Goal: Check status

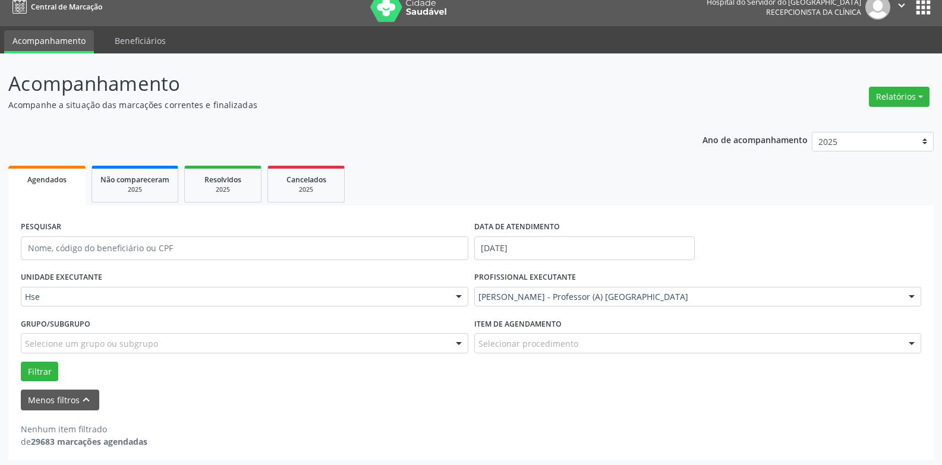
scroll to position [15, 0]
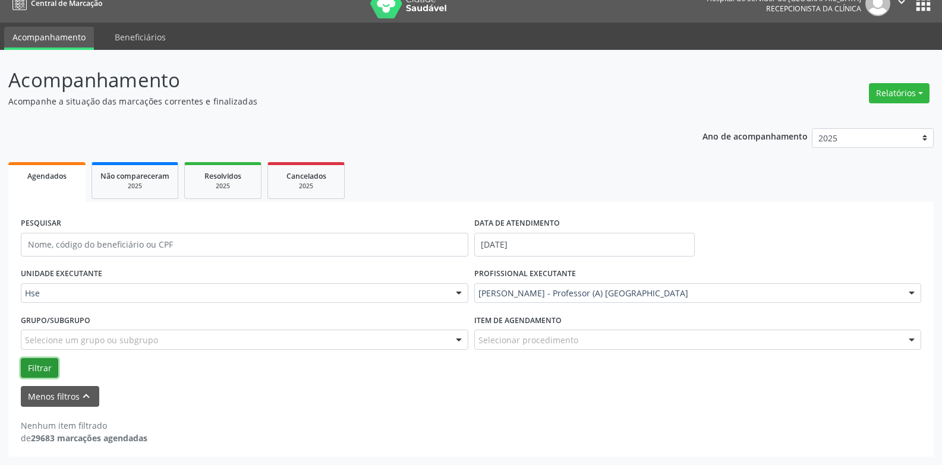
click at [38, 366] on button "Filtrar" at bounding box center [39, 368] width 37 height 20
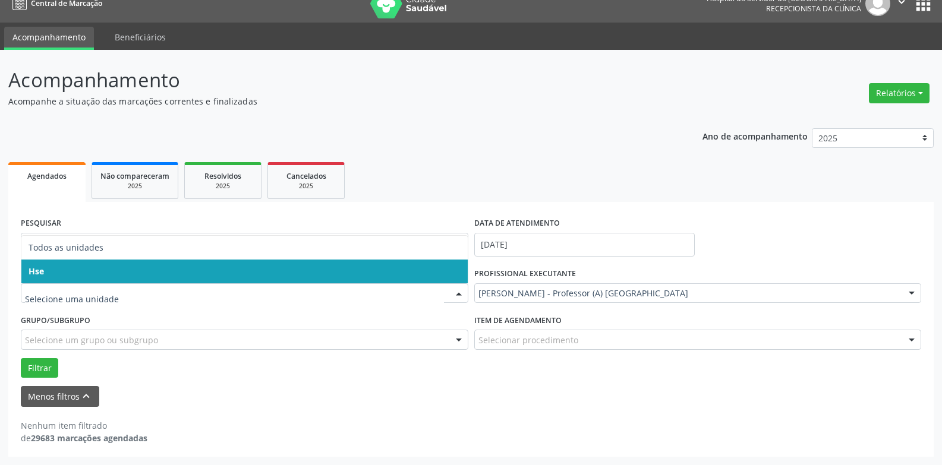
click at [103, 270] on span "Hse" at bounding box center [244, 272] width 446 height 24
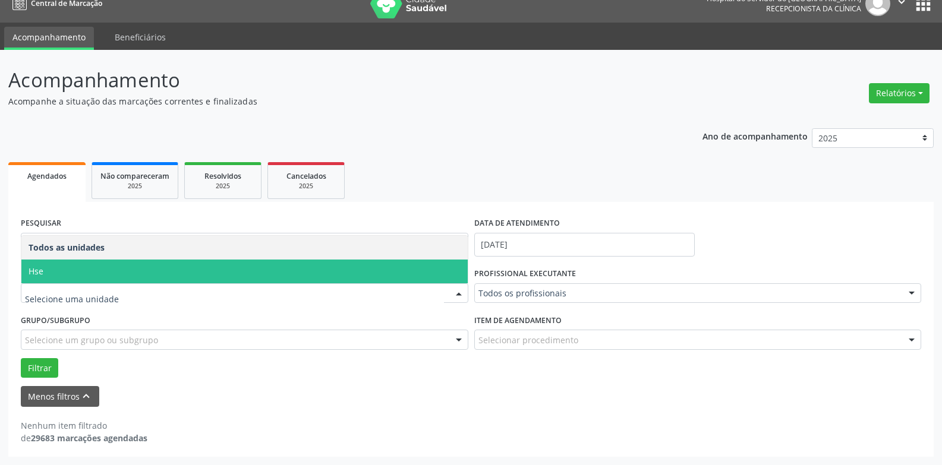
click at [111, 273] on span "Hse" at bounding box center [244, 272] width 446 height 24
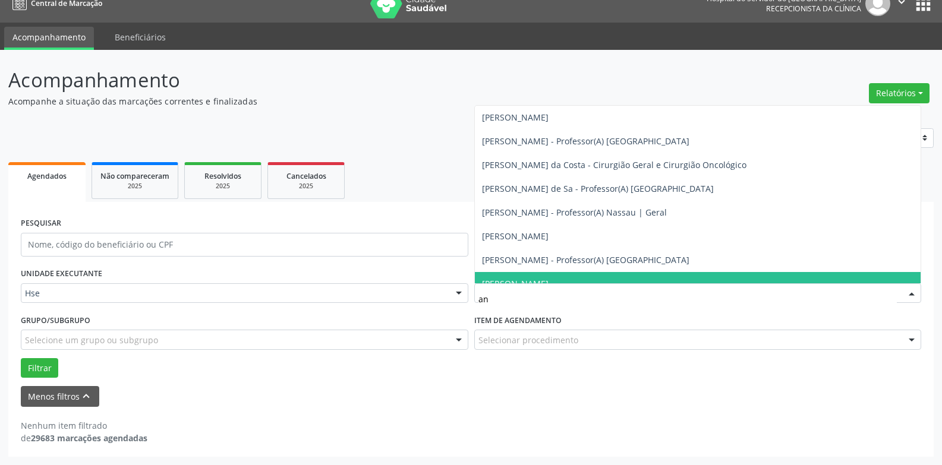
type input "ana"
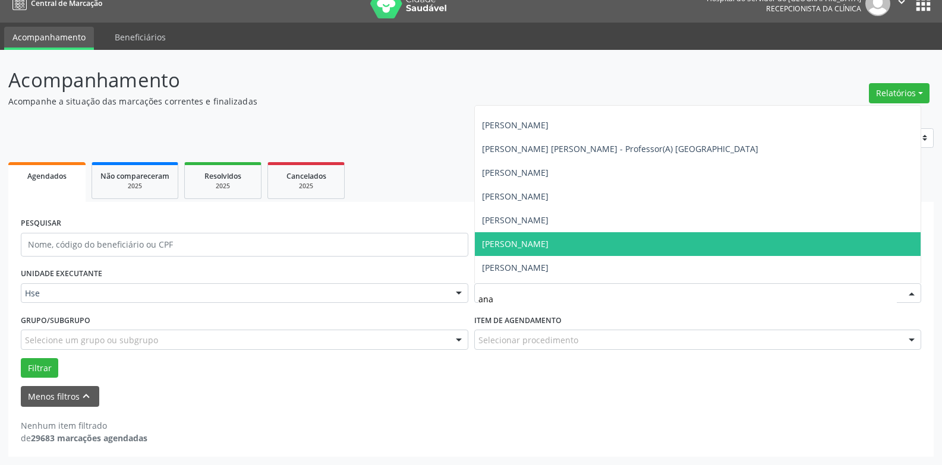
scroll to position [59, 0]
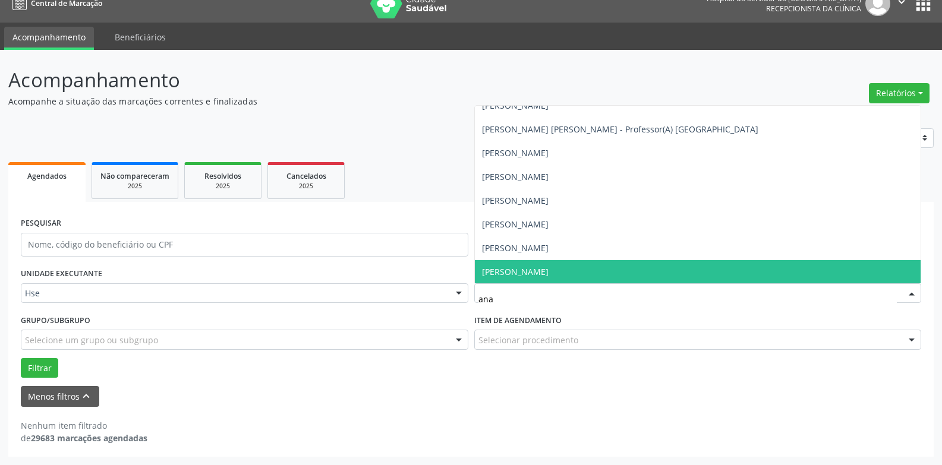
click at [548, 274] on span "[PERSON_NAME]" at bounding box center [515, 271] width 67 height 11
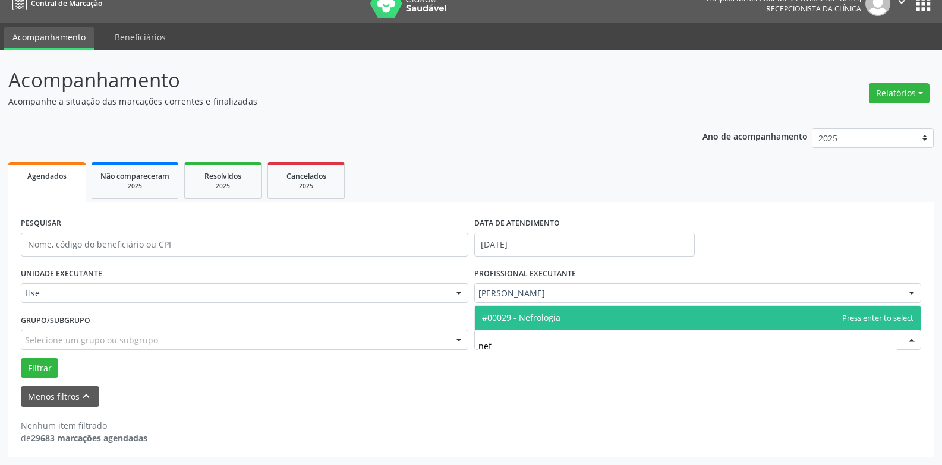
type input "nefr"
click at [565, 321] on span "#00029 - Nefrologia" at bounding box center [698, 318] width 446 height 24
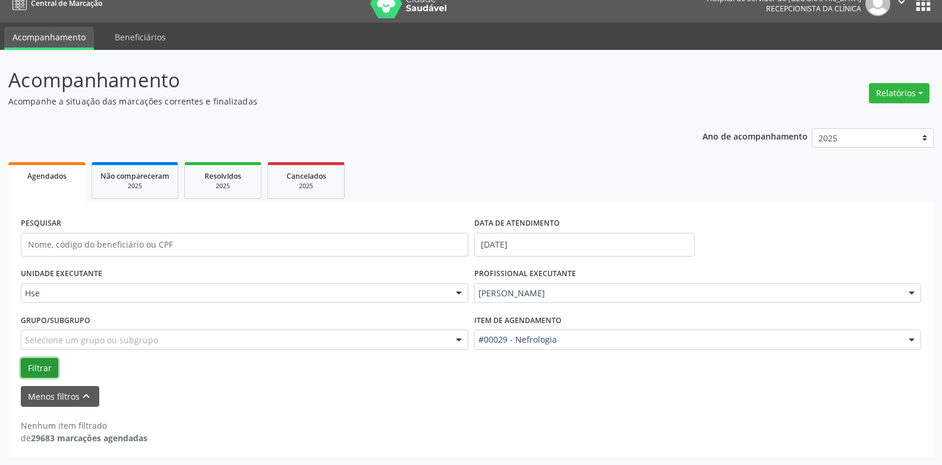
click at [40, 365] on button "Filtrar" at bounding box center [39, 368] width 37 height 20
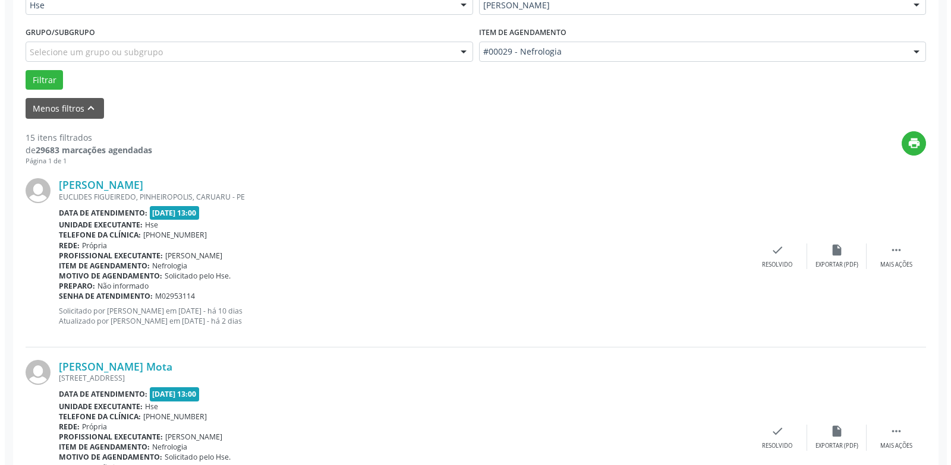
scroll to position [372, 0]
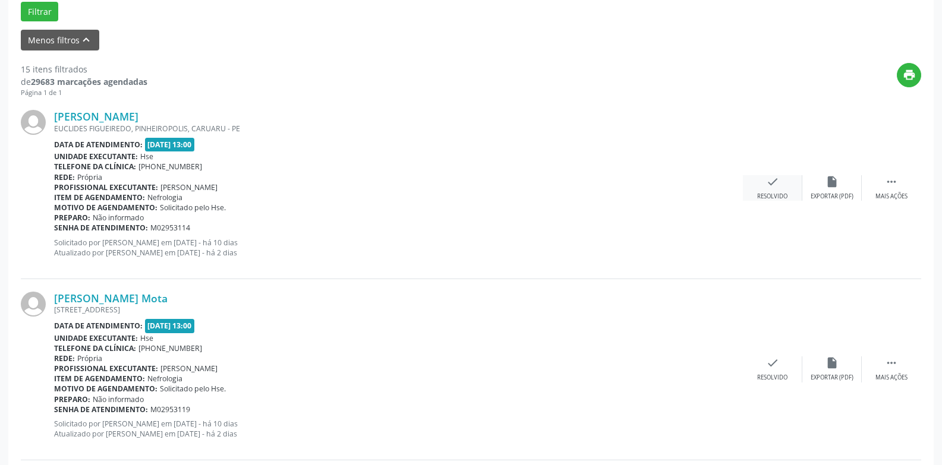
click at [765, 191] on div "check Resolvido" at bounding box center [772, 188] width 59 height 26
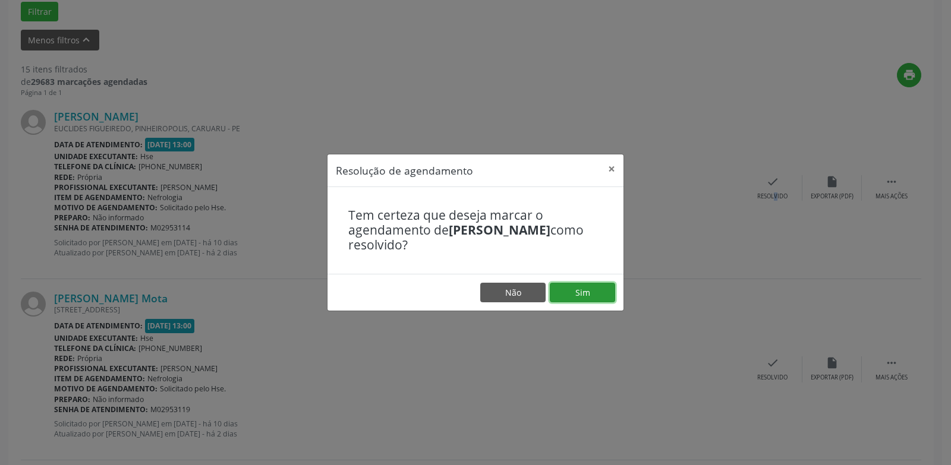
click at [598, 297] on button "Sim" at bounding box center [582, 293] width 65 height 20
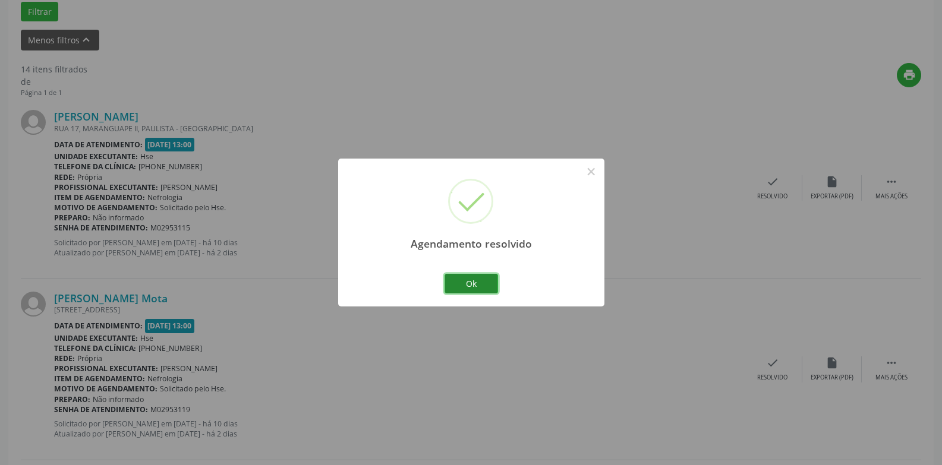
click at [484, 286] on button "Ok" at bounding box center [470, 284] width 53 height 20
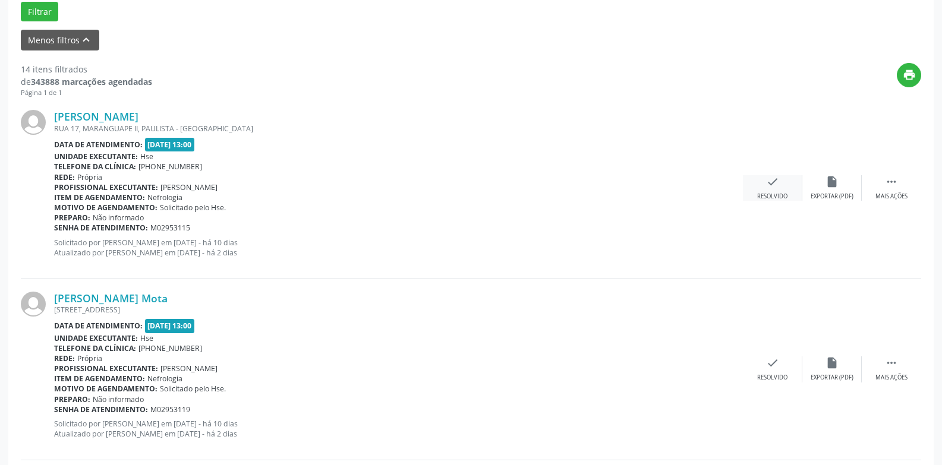
click at [769, 197] on div "Resolvido" at bounding box center [772, 197] width 30 height 8
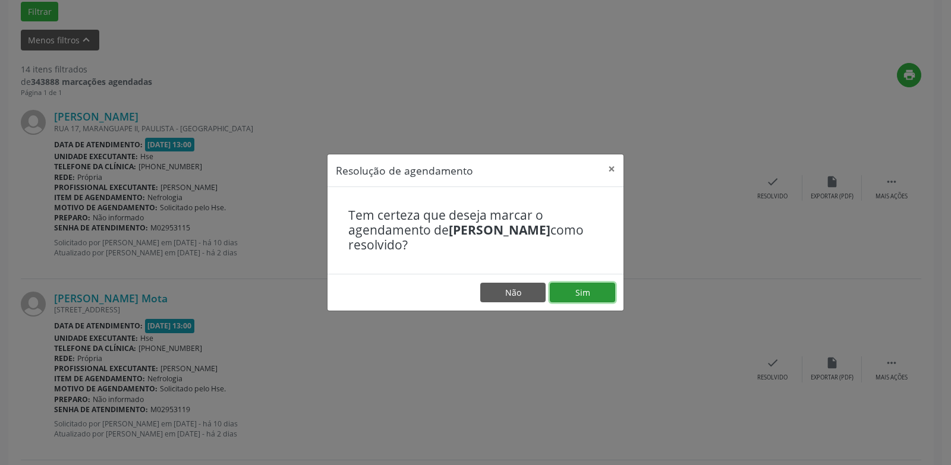
click at [594, 294] on button "Sim" at bounding box center [582, 293] width 65 height 20
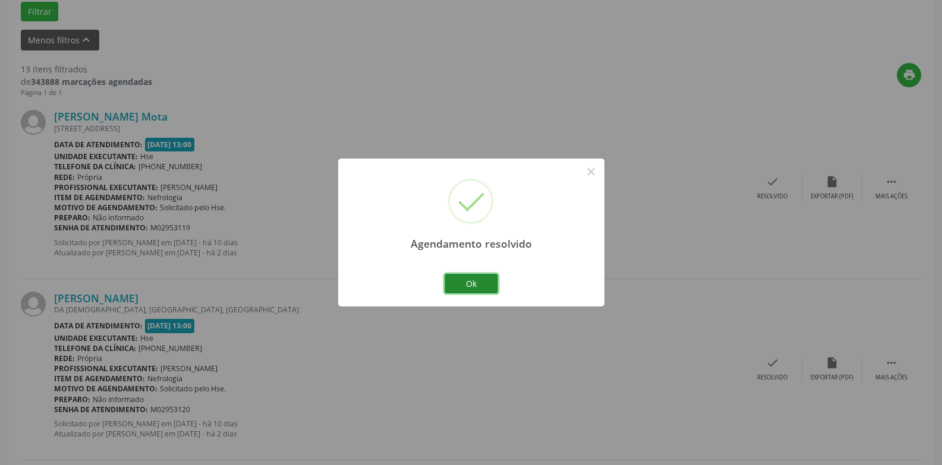
click at [478, 290] on button "Ok" at bounding box center [470, 284] width 53 height 20
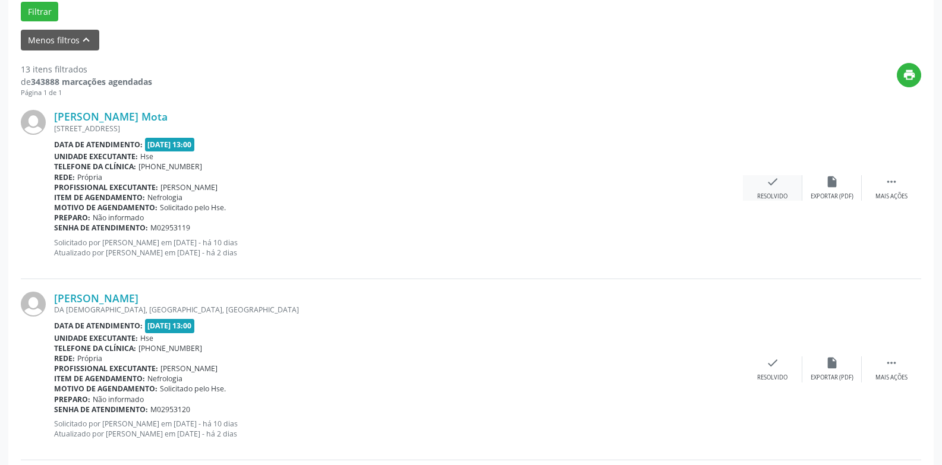
click at [769, 197] on div "Resolvido" at bounding box center [772, 197] width 30 height 8
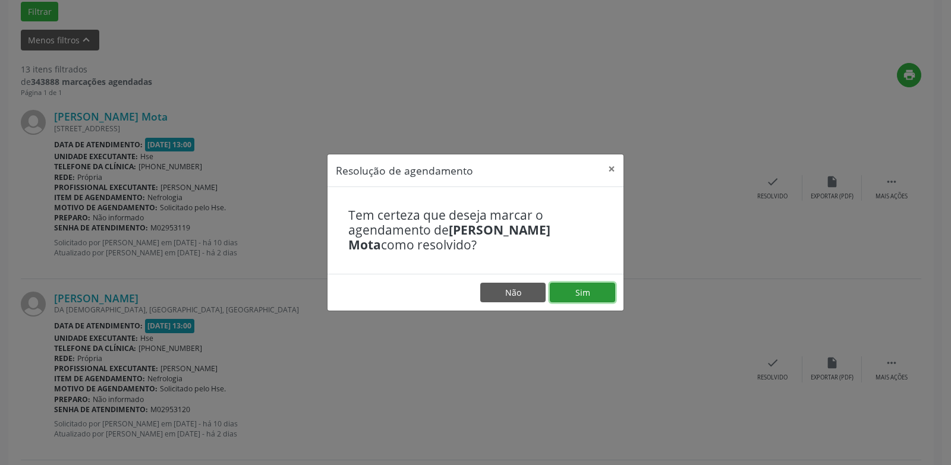
click at [589, 296] on button "Sim" at bounding box center [582, 293] width 65 height 20
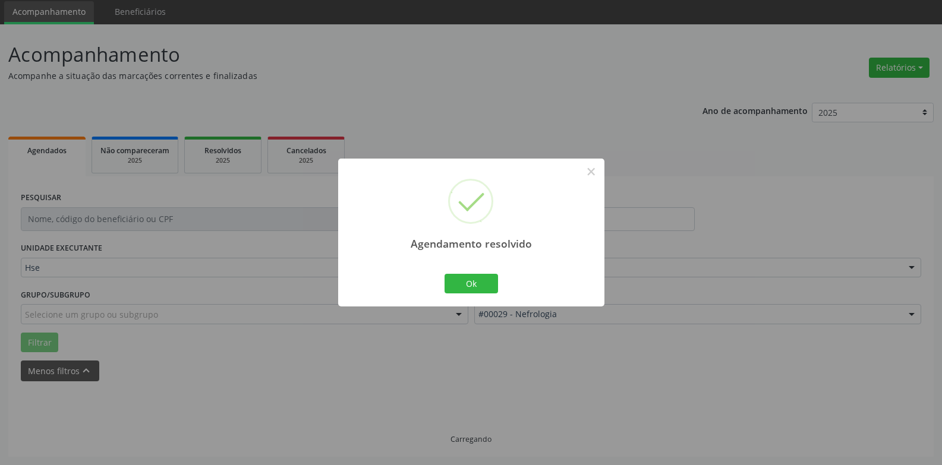
scroll to position [53, 0]
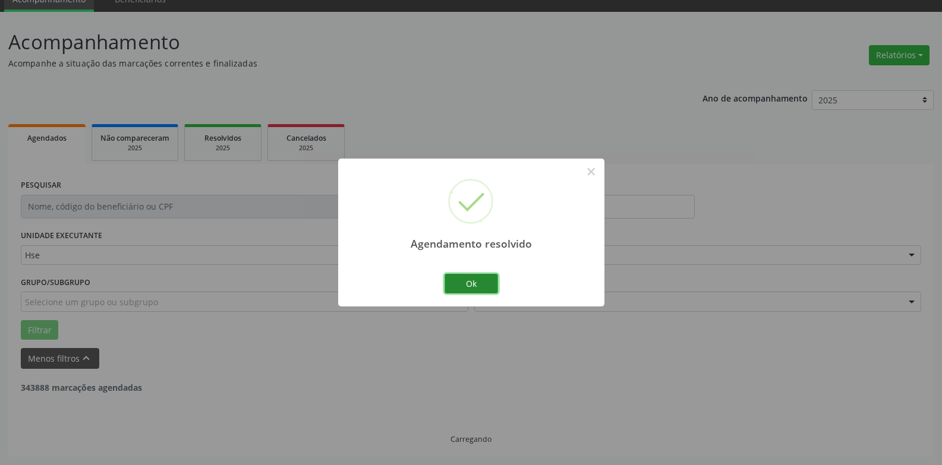
click at [467, 286] on button "Ok" at bounding box center [470, 284] width 53 height 20
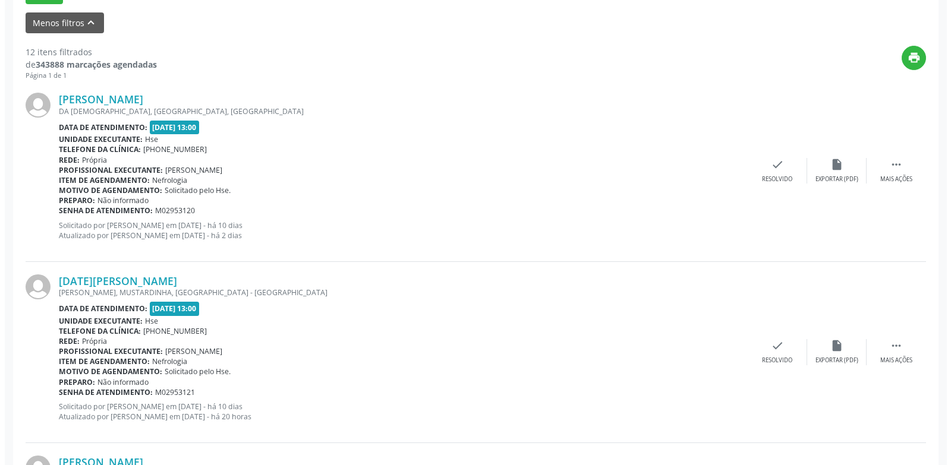
scroll to position [410, 0]
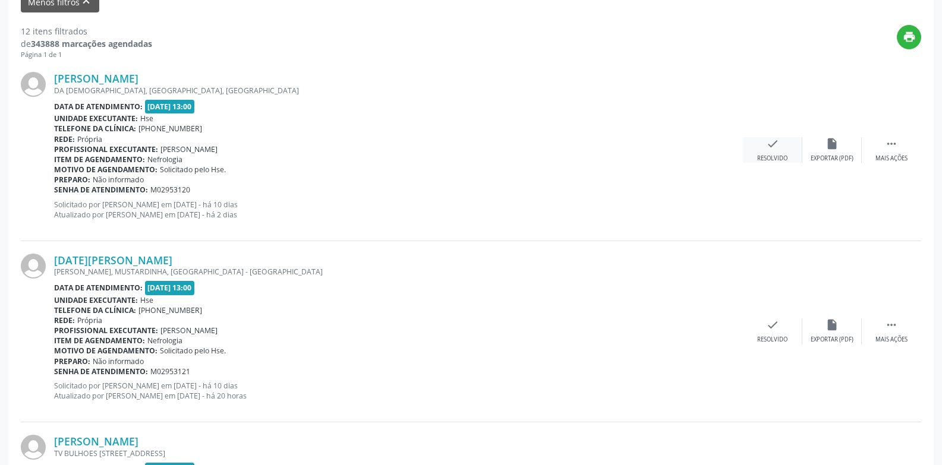
click at [776, 157] on div "Resolvido" at bounding box center [772, 158] width 30 height 8
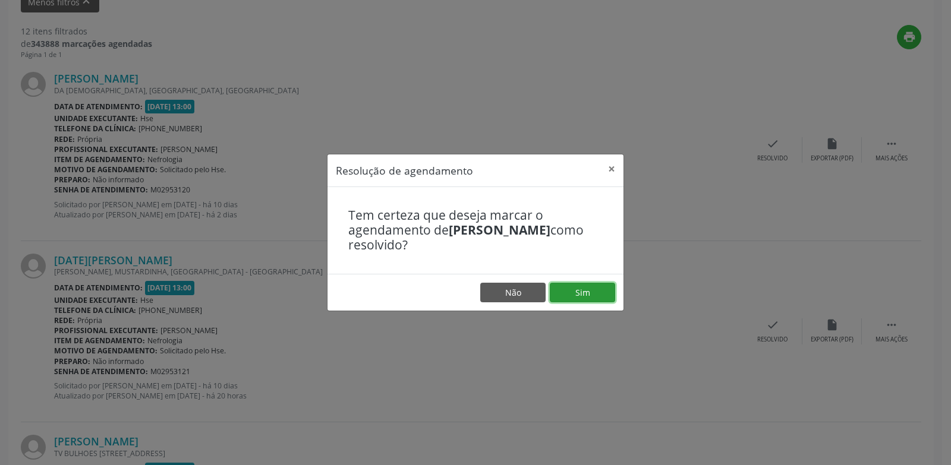
click at [595, 295] on button "Sim" at bounding box center [582, 293] width 65 height 20
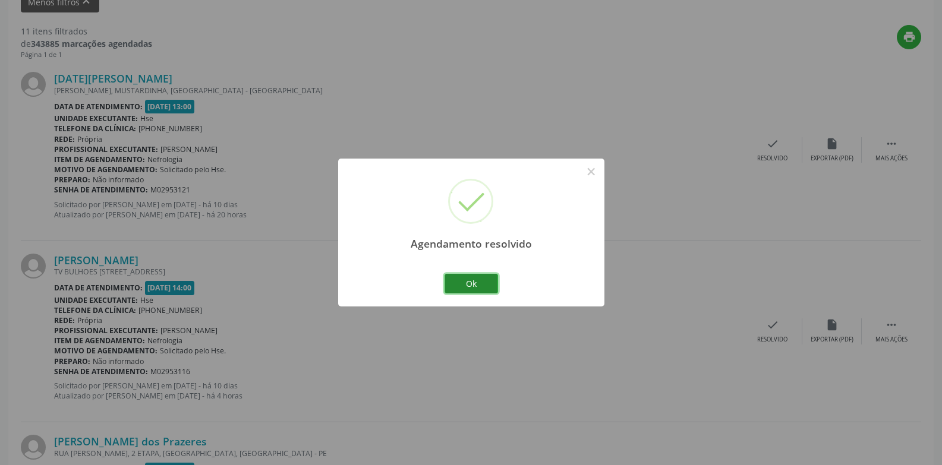
click at [468, 283] on button "Ok" at bounding box center [470, 284] width 53 height 20
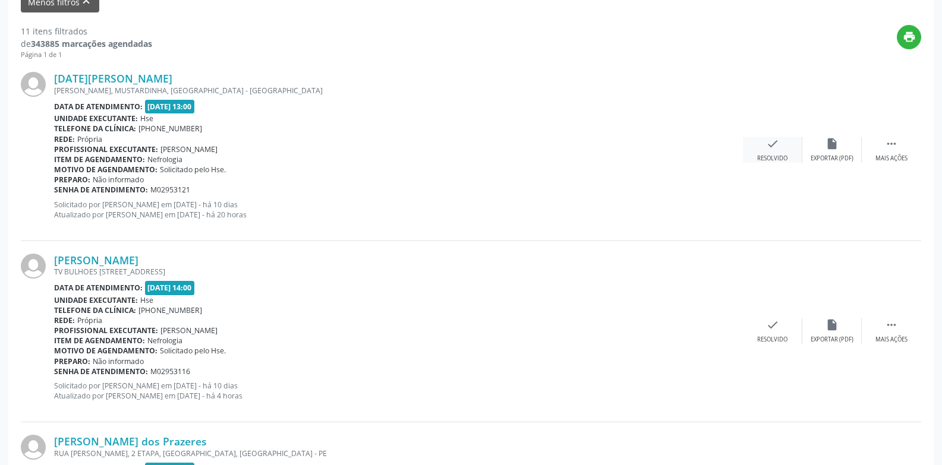
click at [767, 152] on div "check Resolvido" at bounding box center [772, 150] width 59 height 26
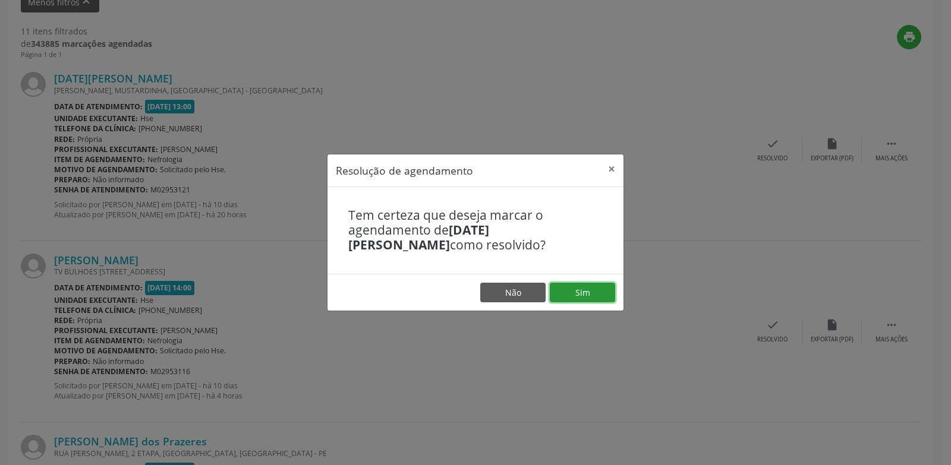
click at [578, 295] on button "Sim" at bounding box center [582, 293] width 65 height 20
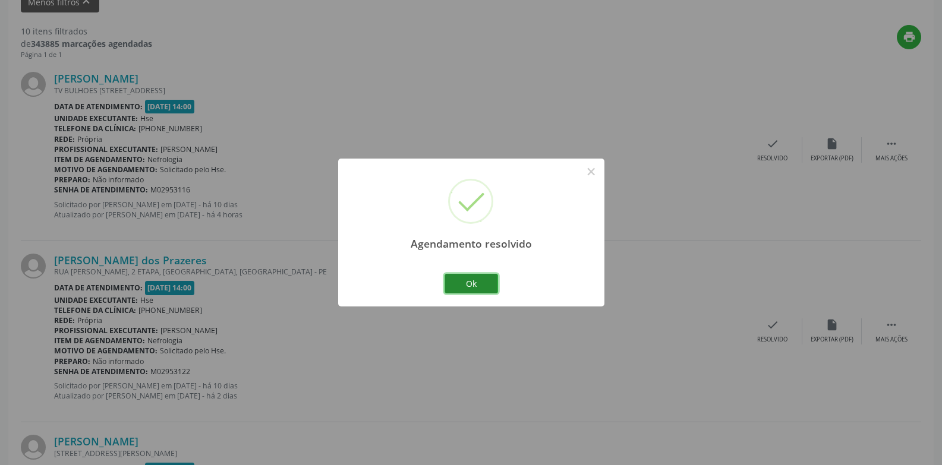
click at [484, 285] on button "Ok" at bounding box center [470, 284] width 53 height 20
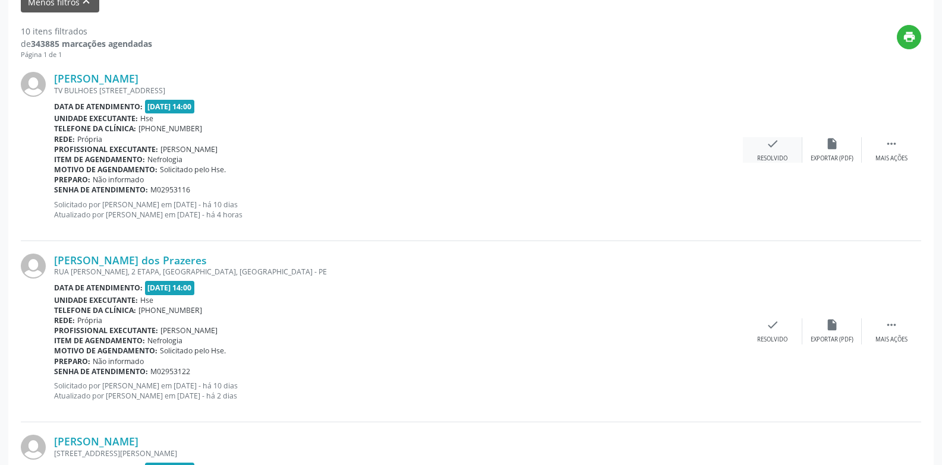
click at [776, 152] on div "check Resolvido" at bounding box center [772, 150] width 59 height 26
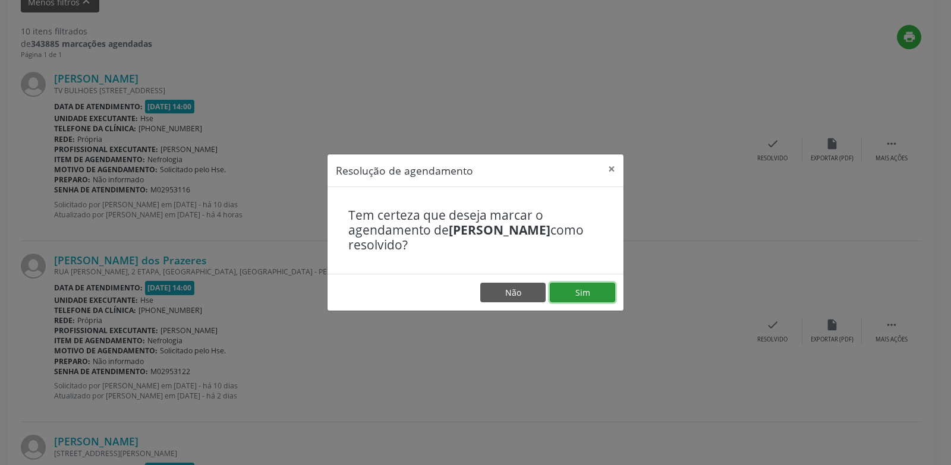
click at [593, 290] on button "Sim" at bounding box center [582, 293] width 65 height 20
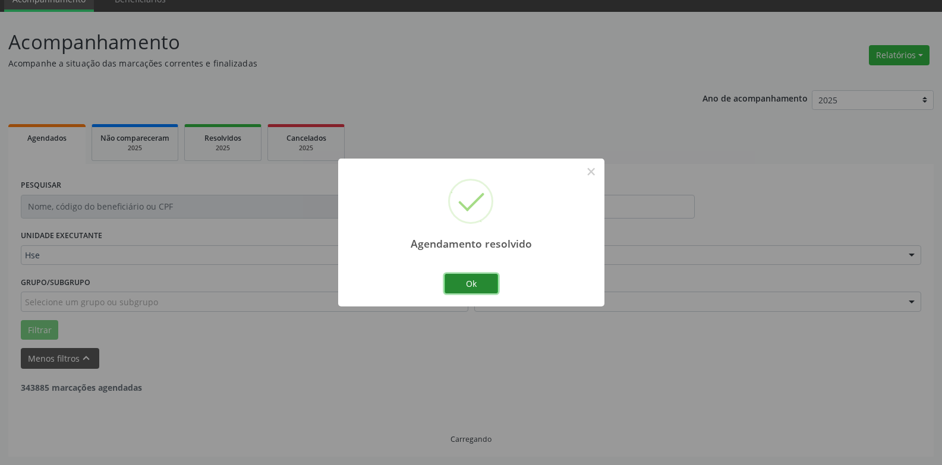
click at [475, 280] on button "Ok" at bounding box center [470, 284] width 53 height 20
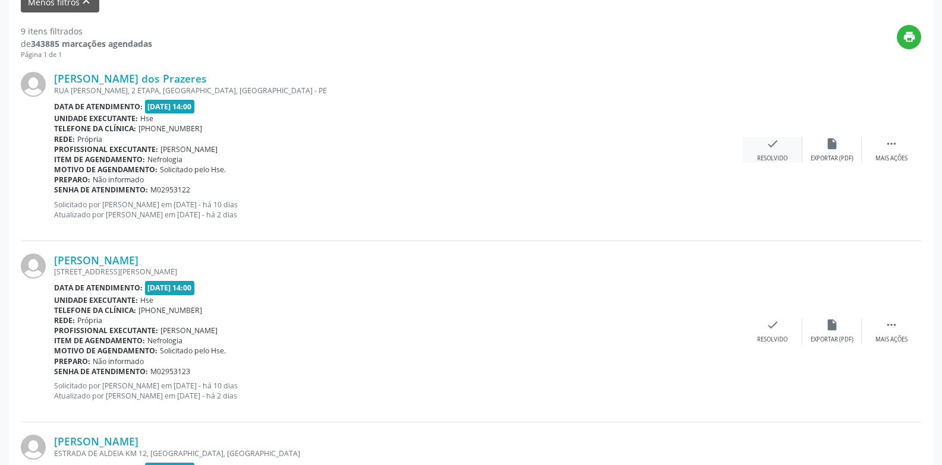
click at [775, 153] on div "check Resolvido" at bounding box center [772, 150] width 59 height 26
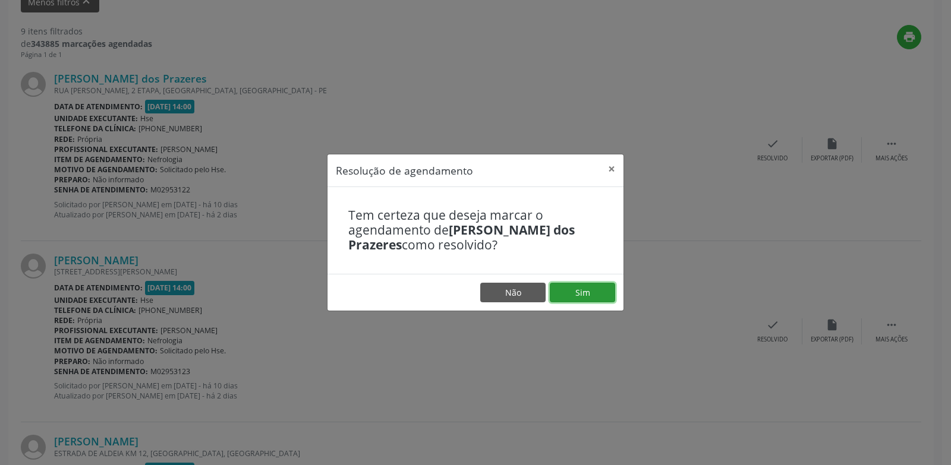
click at [572, 295] on button "Sim" at bounding box center [582, 293] width 65 height 20
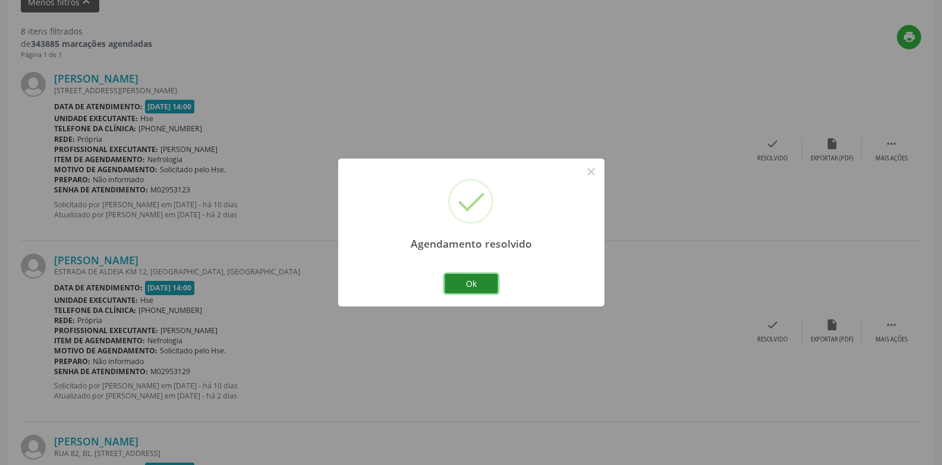
click at [472, 282] on button "Ok" at bounding box center [470, 284] width 53 height 20
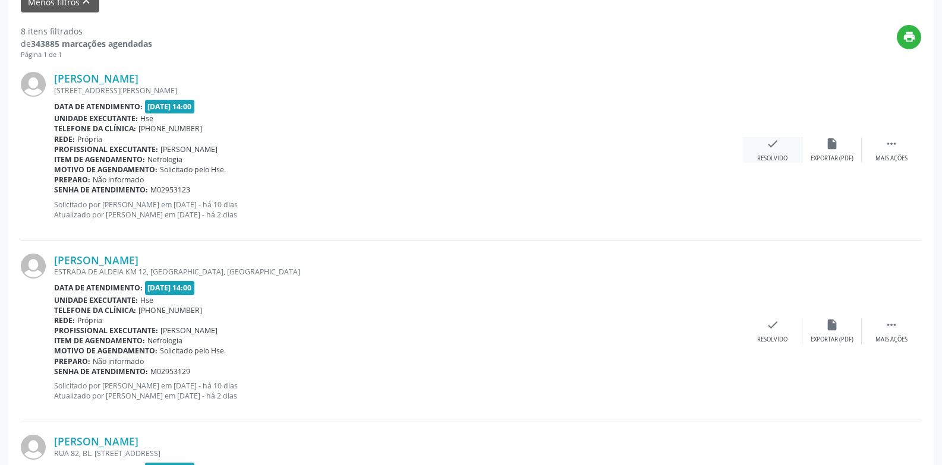
click at [776, 152] on div "check Resolvido" at bounding box center [772, 150] width 59 height 26
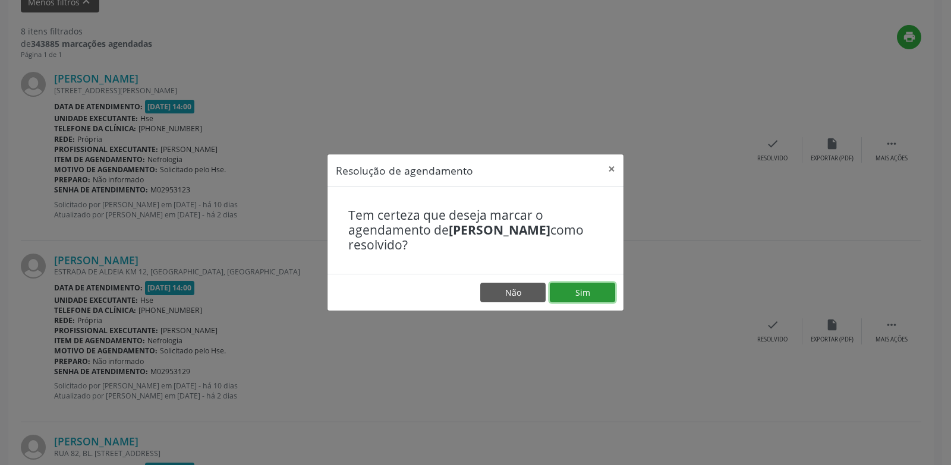
click at [584, 299] on button "Sim" at bounding box center [582, 293] width 65 height 20
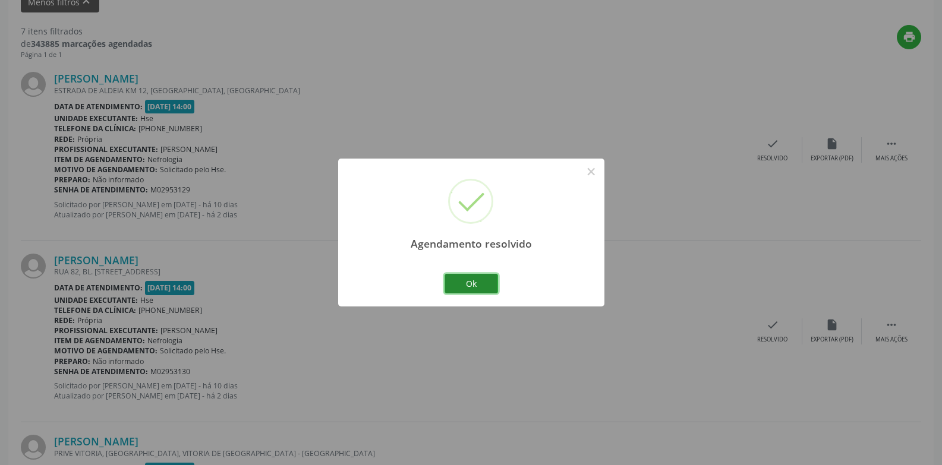
click at [466, 284] on button "Ok" at bounding box center [470, 284] width 53 height 20
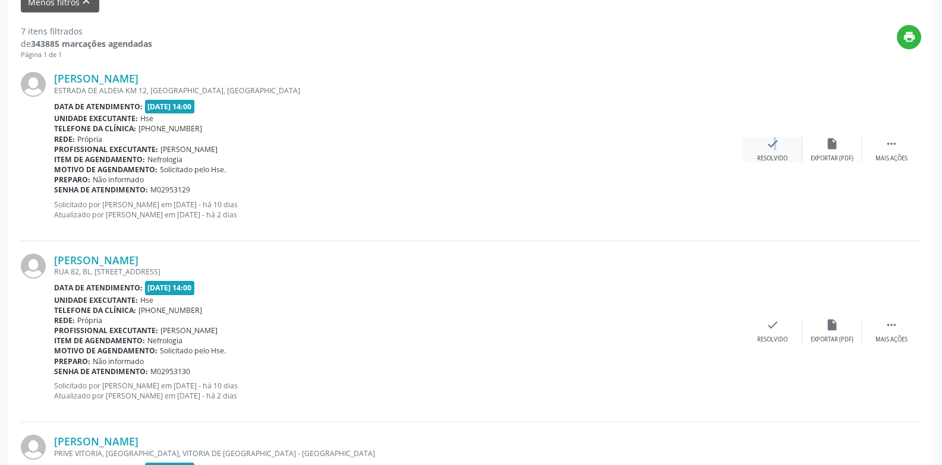
click at [767, 152] on div "check Resolvido" at bounding box center [772, 150] width 59 height 26
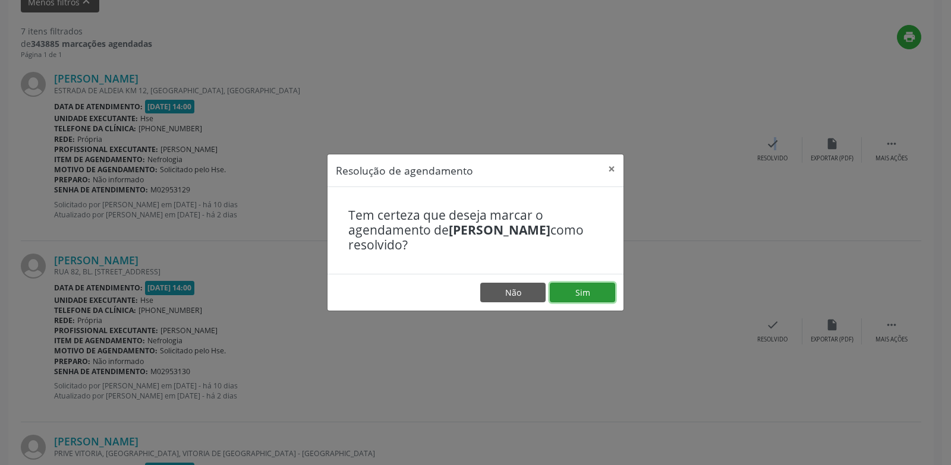
click at [591, 295] on button "Sim" at bounding box center [582, 293] width 65 height 20
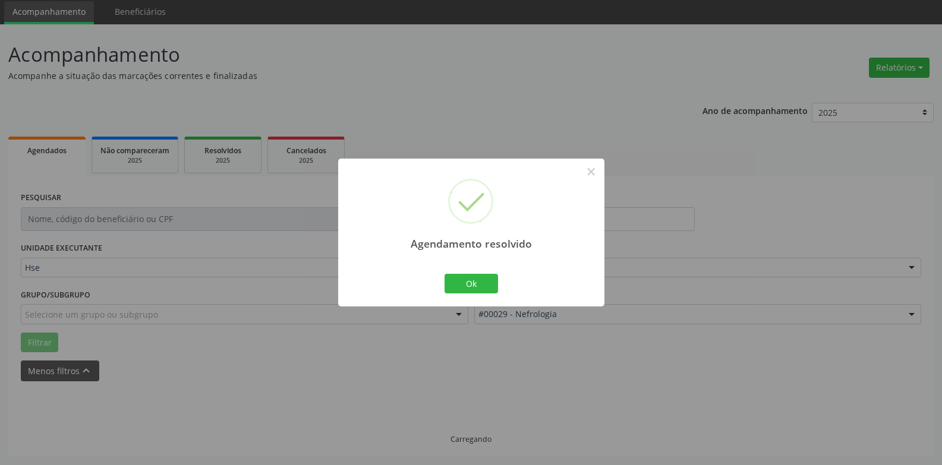
scroll to position [53, 0]
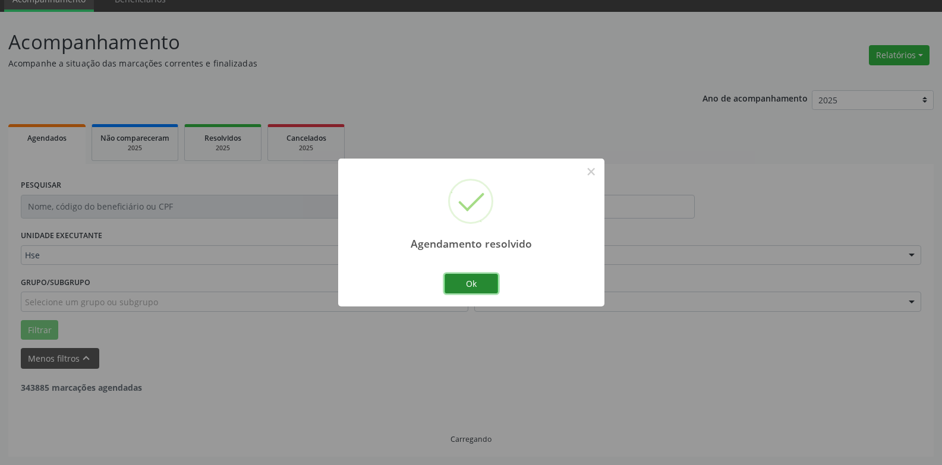
click at [469, 285] on button "Ok" at bounding box center [470, 284] width 53 height 20
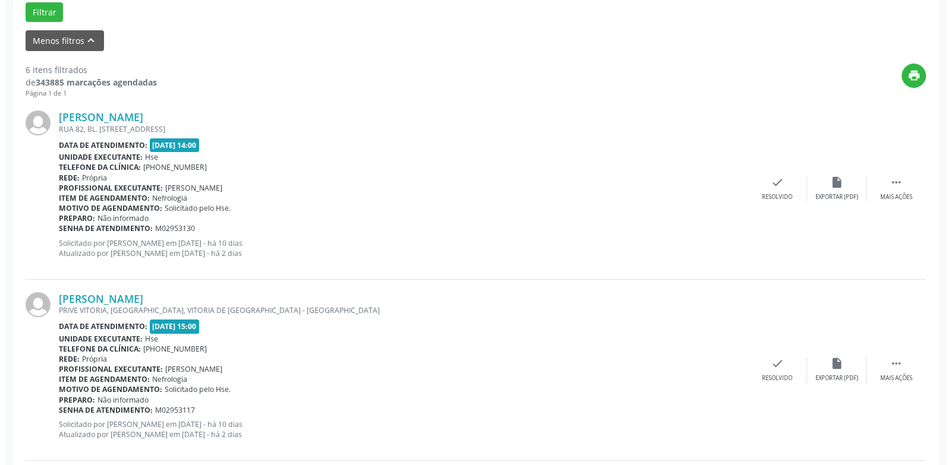
scroll to position [351, 0]
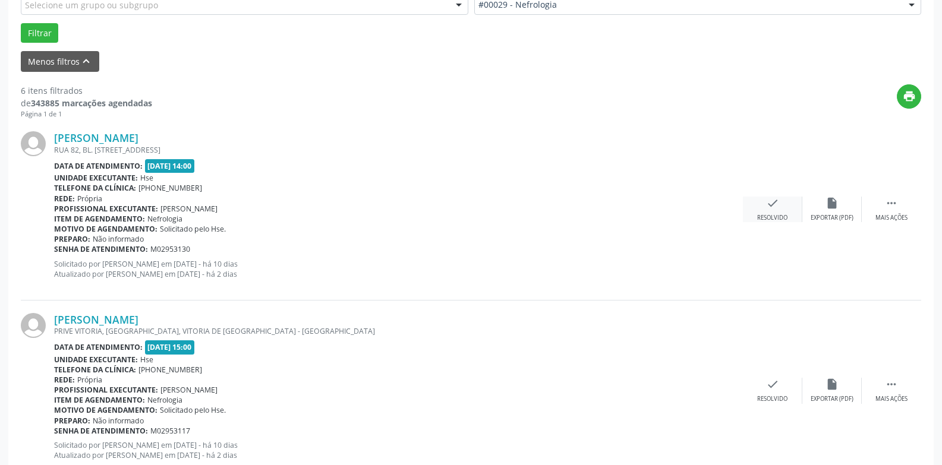
click at [772, 213] on div "check Resolvido" at bounding box center [772, 210] width 59 height 26
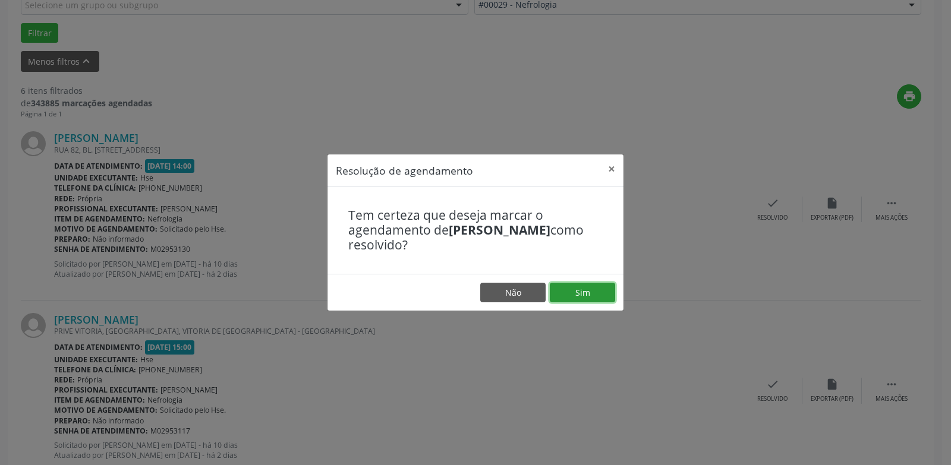
click at [578, 288] on button "Sim" at bounding box center [582, 293] width 65 height 20
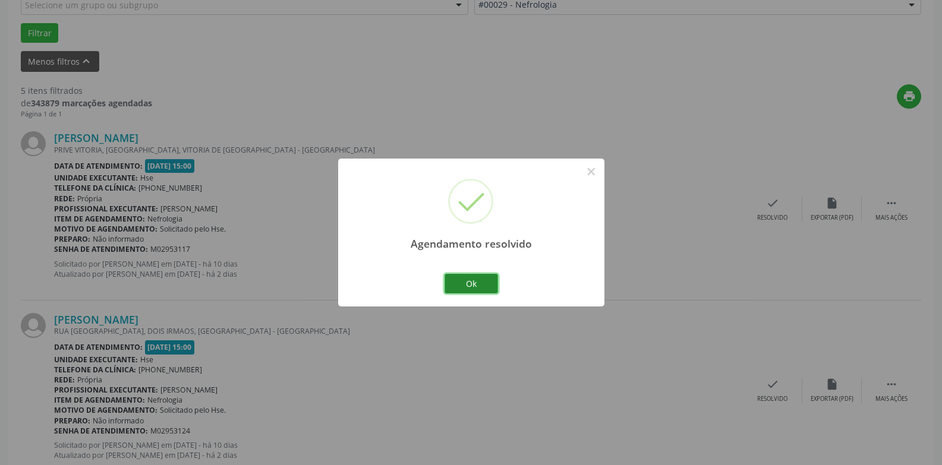
click at [480, 283] on button "Ok" at bounding box center [470, 284] width 53 height 20
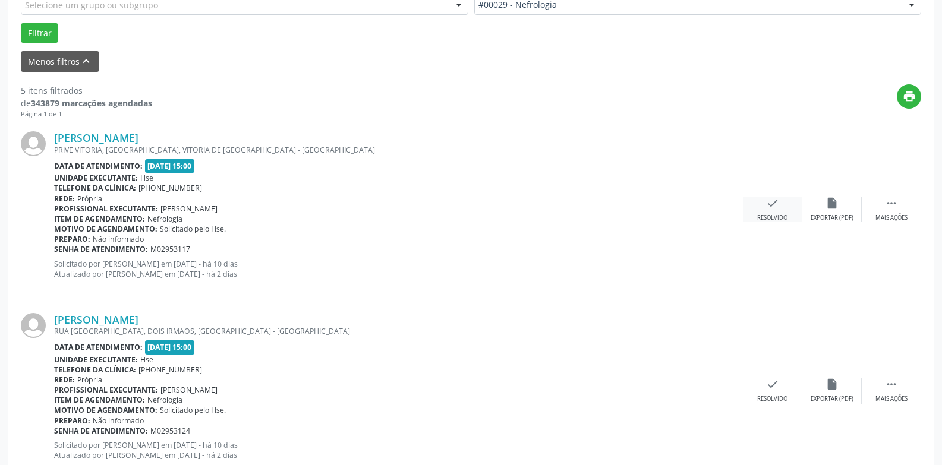
click at [760, 213] on div "check Resolvido" at bounding box center [772, 210] width 59 height 26
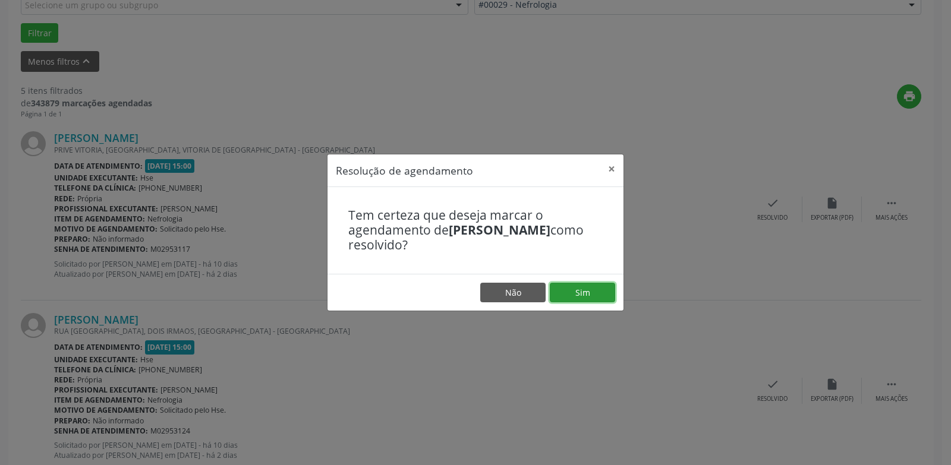
click at [587, 294] on button "Sim" at bounding box center [582, 293] width 65 height 20
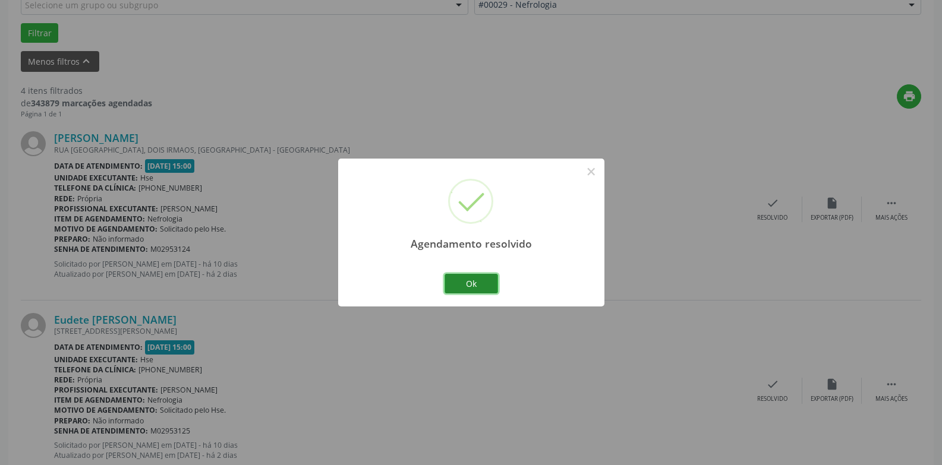
click at [476, 280] on button "Ok" at bounding box center [470, 284] width 53 height 20
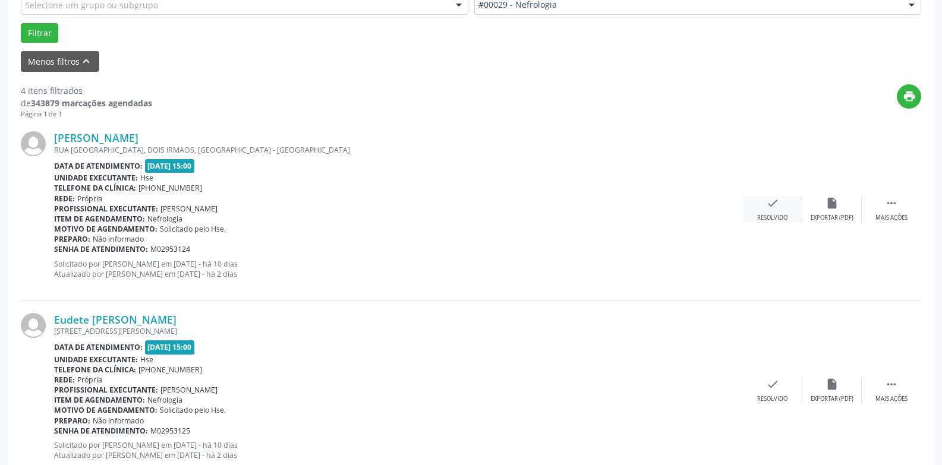
click at [767, 214] on div "Resolvido" at bounding box center [772, 218] width 30 height 8
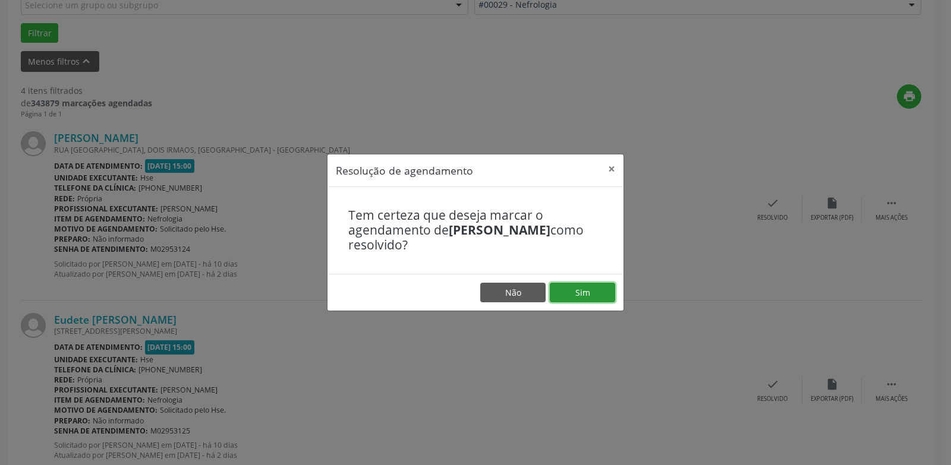
click at [578, 293] on button "Sim" at bounding box center [582, 293] width 65 height 20
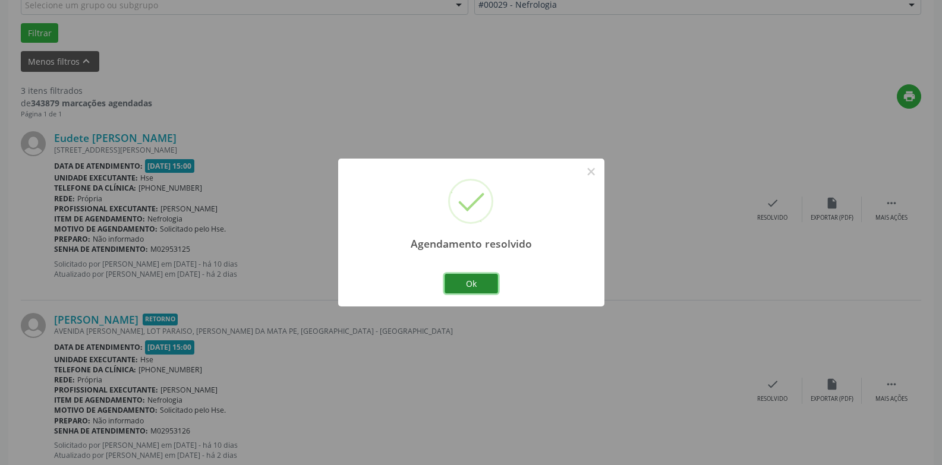
click at [477, 289] on button "Ok" at bounding box center [470, 284] width 53 height 20
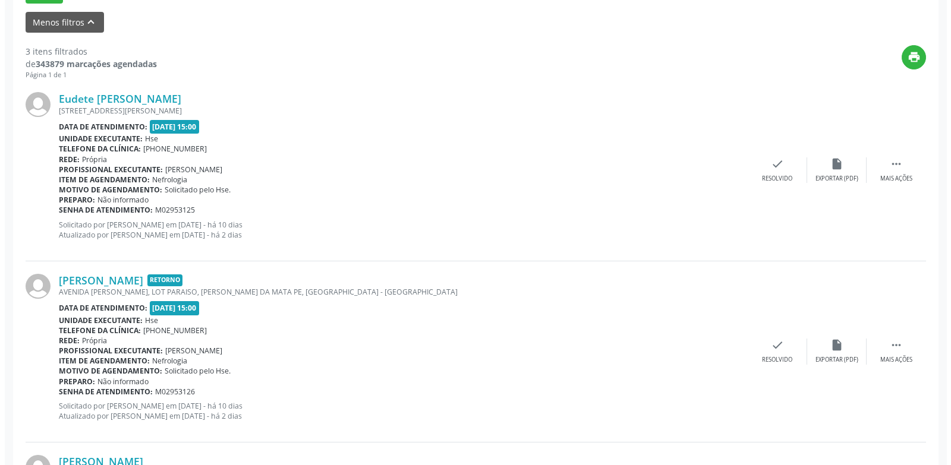
scroll to position [410, 0]
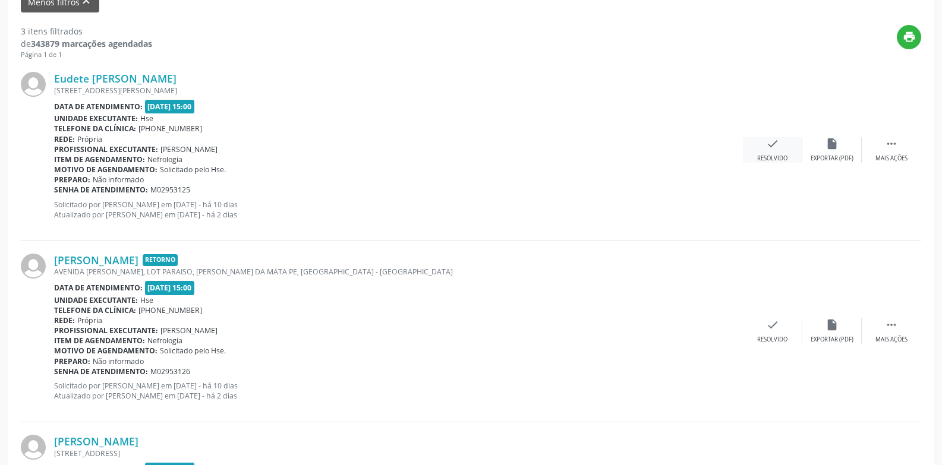
click at [768, 150] on icon "check" at bounding box center [772, 143] width 13 height 13
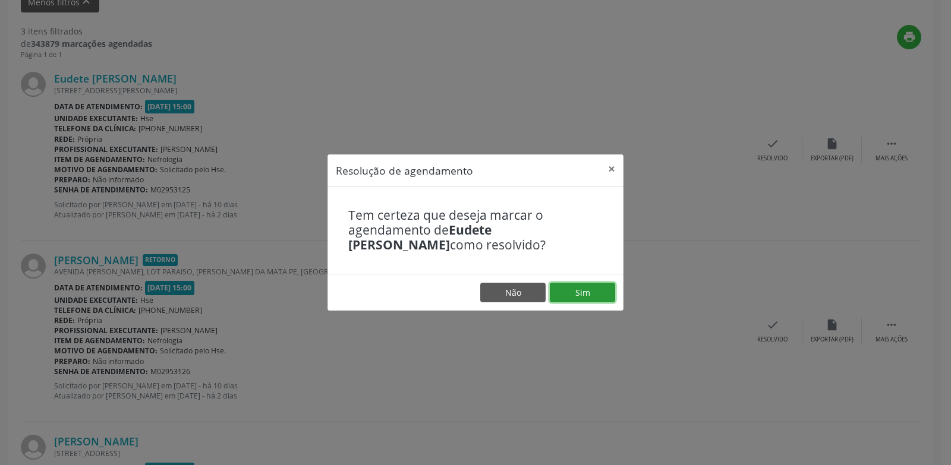
click at [591, 299] on button "Sim" at bounding box center [582, 293] width 65 height 20
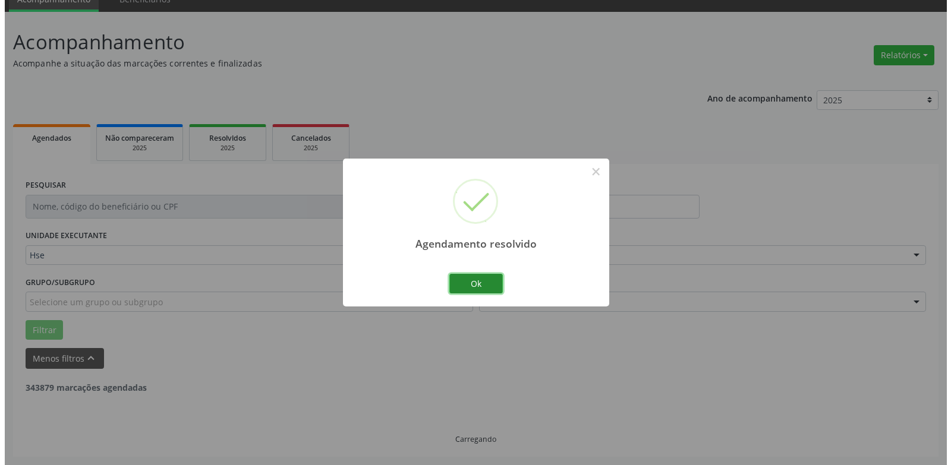
scroll to position [387, 0]
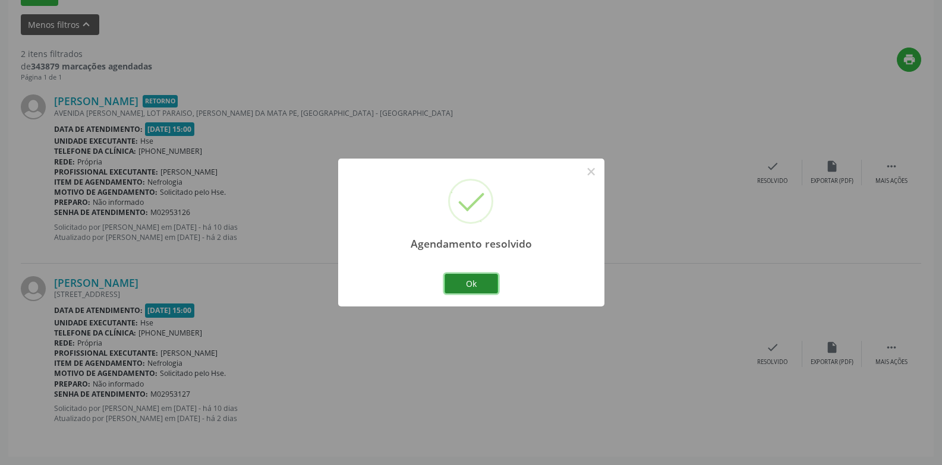
click at [465, 285] on button "Ok" at bounding box center [470, 284] width 53 height 20
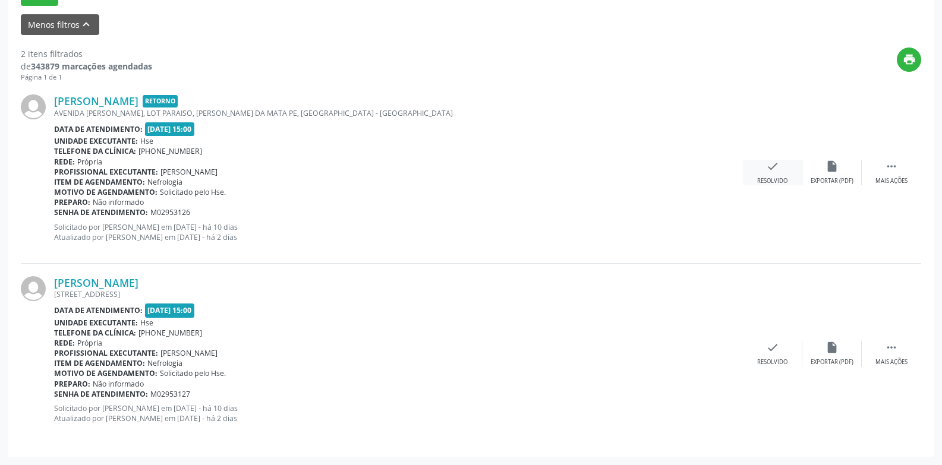
click at [773, 179] on div "Resolvido" at bounding box center [772, 181] width 30 height 8
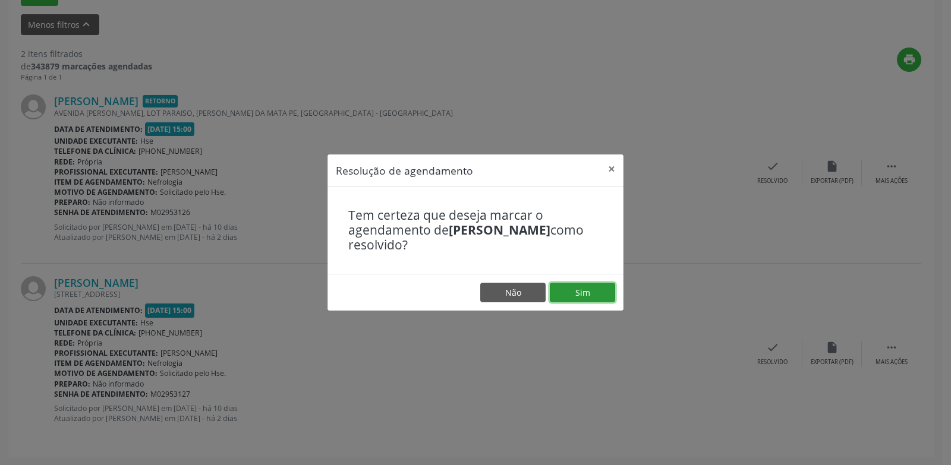
click at [596, 294] on button "Sim" at bounding box center [582, 293] width 65 height 20
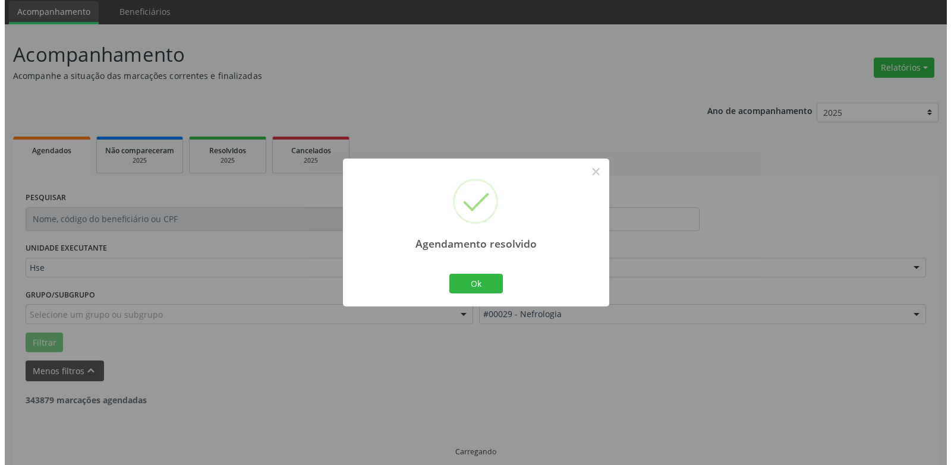
scroll to position [206, 0]
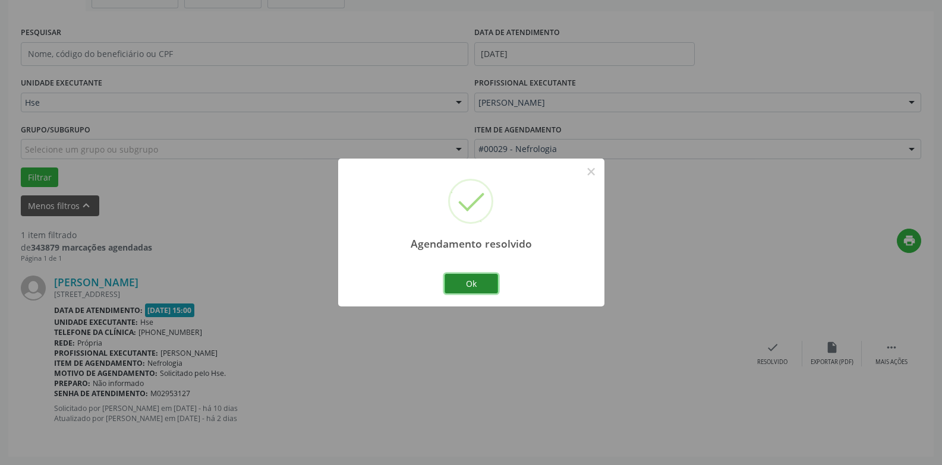
click at [488, 289] on button "Ok" at bounding box center [470, 284] width 53 height 20
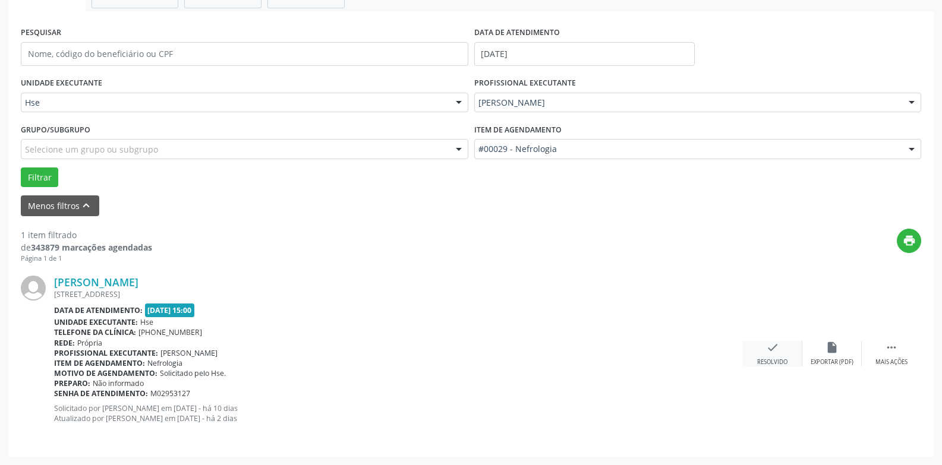
click at [769, 354] on icon "check" at bounding box center [772, 347] width 13 height 13
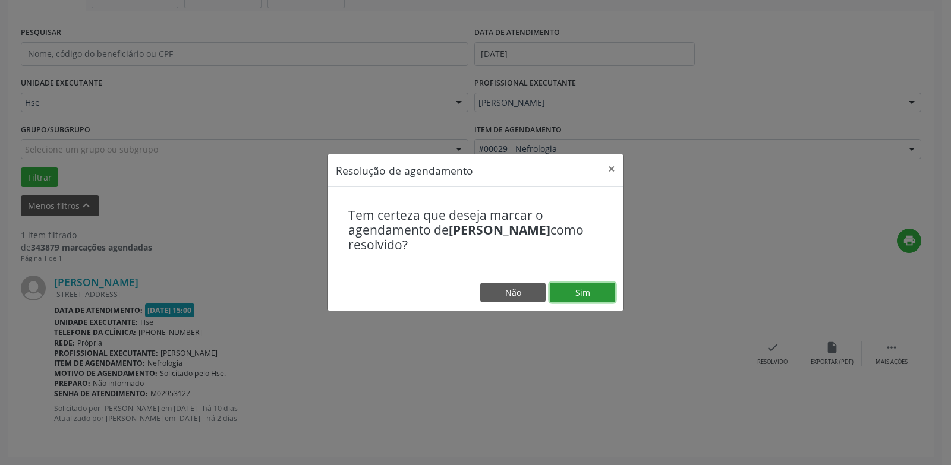
click at [586, 295] on button "Sim" at bounding box center [582, 293] width 65 height 20
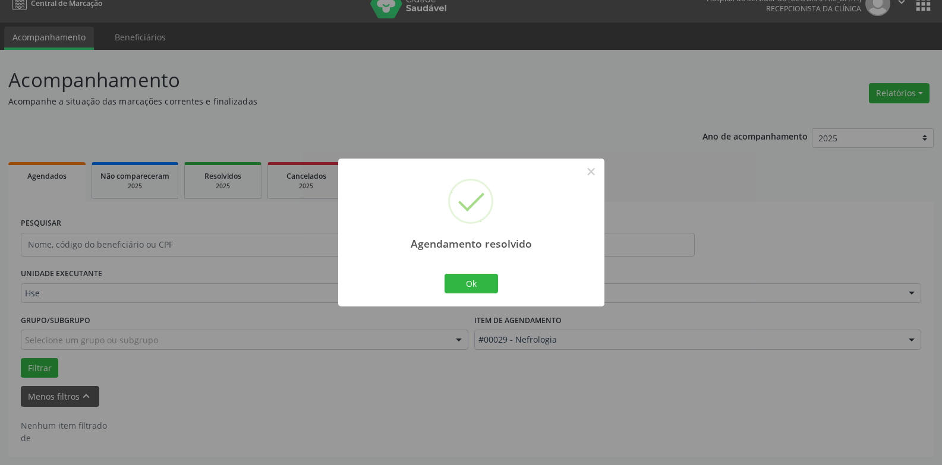
scroll to position [15, 0]
click at [458, 282] on button "Ok" at bounding box center [470, 284] width 53 height 20
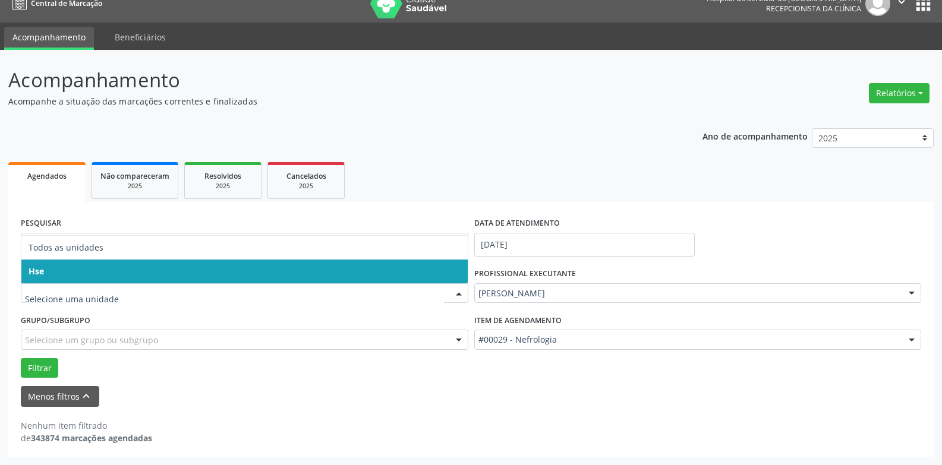
click at [62, 276] on span "Hse" at bounding box center [244, 272] width 446 height 24
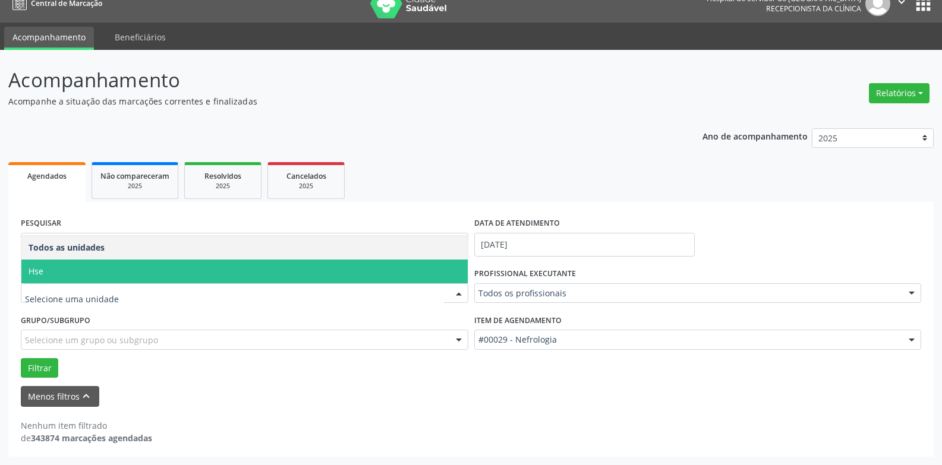
click at [64, 273] on span "Hse" at bounding box center [244, 272] width 446 height 24
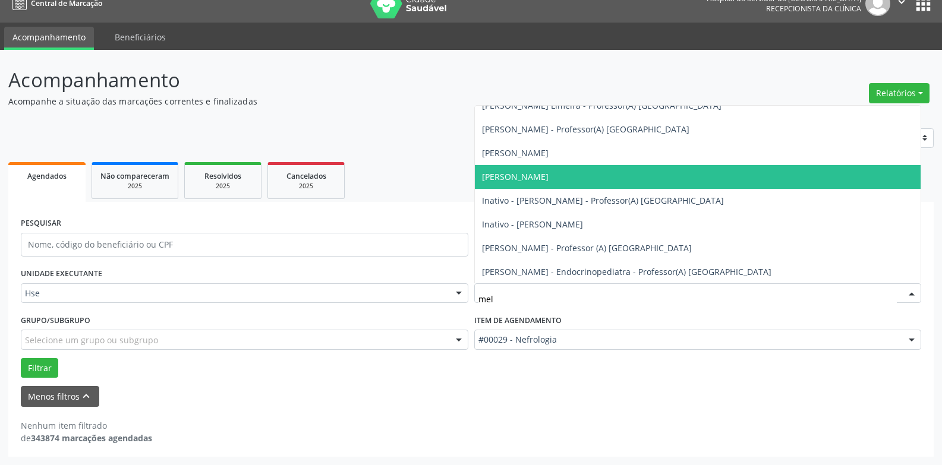
type input "meli"
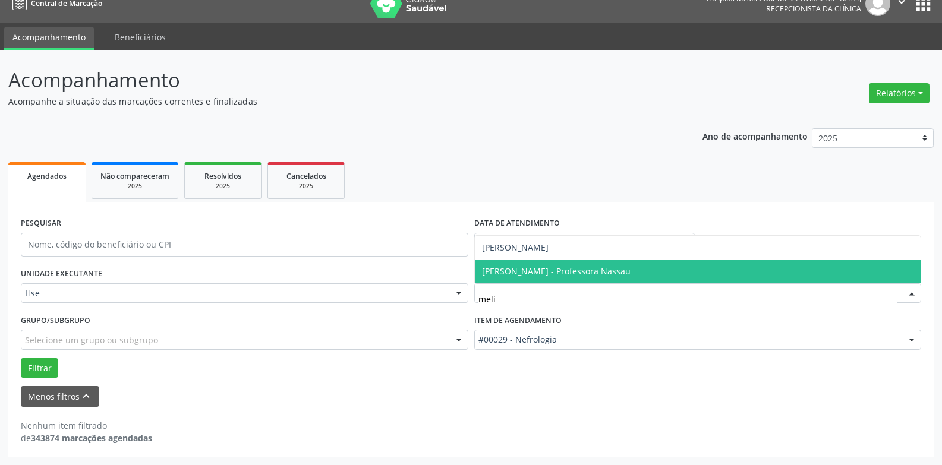
click at [630, 277] on span "[PERSON_NAME] - Professora Nassau" at bounding box center [698, 272] width 446 height 24
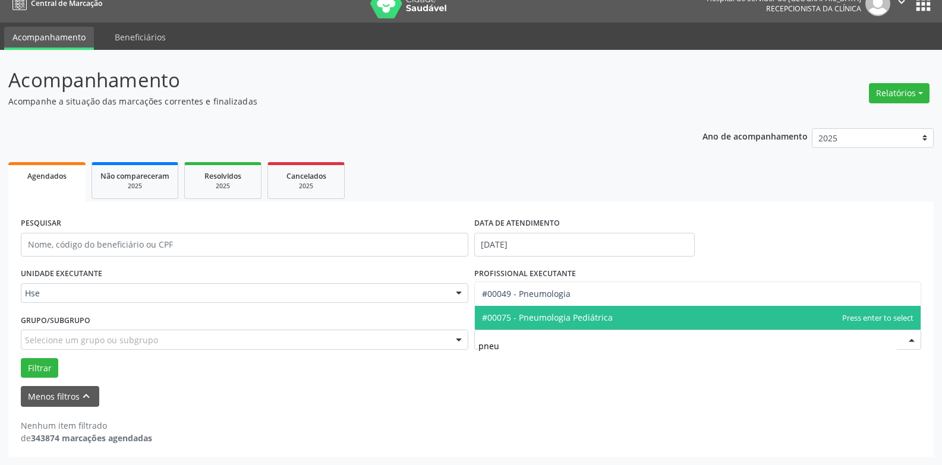
click at [578, 318] on span "#00075 - Pneumologia Pediátrica" at bounding box center [547, 317] width 131 height 11
type input "pneu"
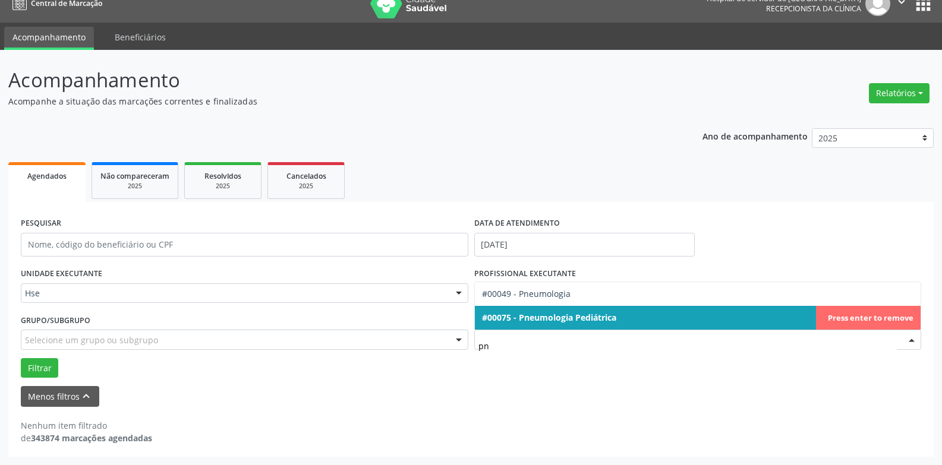
type input "pne"
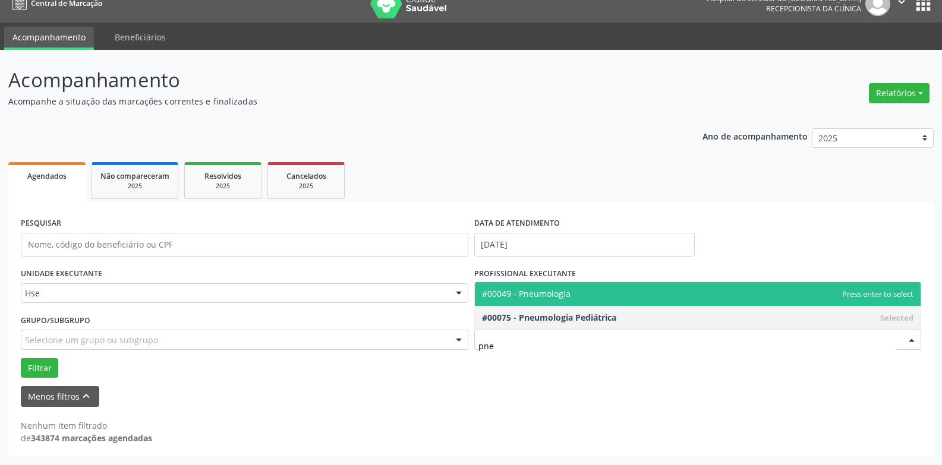
click at [545, 296] on span "#00049 - Pneumologia" at bounding box center [526, 293] width 89 height 11
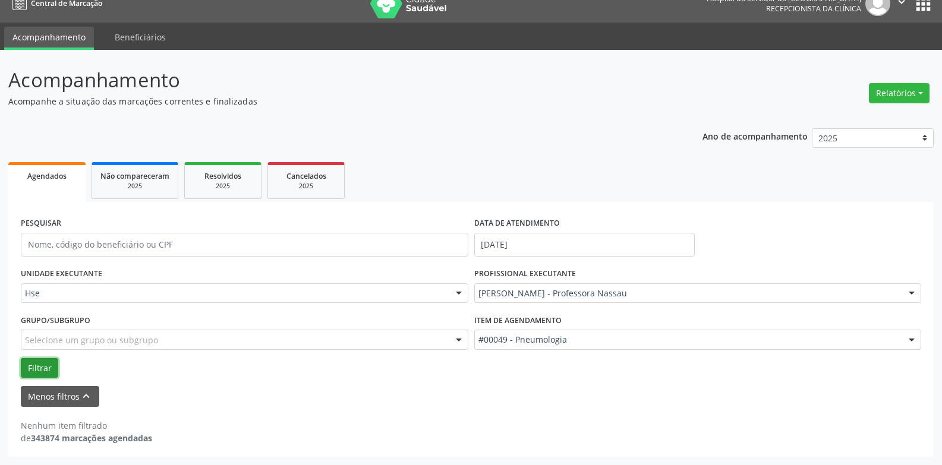
click at [39, 367] on button "Filtrar" at bounding box center [39, 368] width 37 height 20
click at [45, 373] on button "Filtrar" at bounding box center [39, 368] width 37 height 20
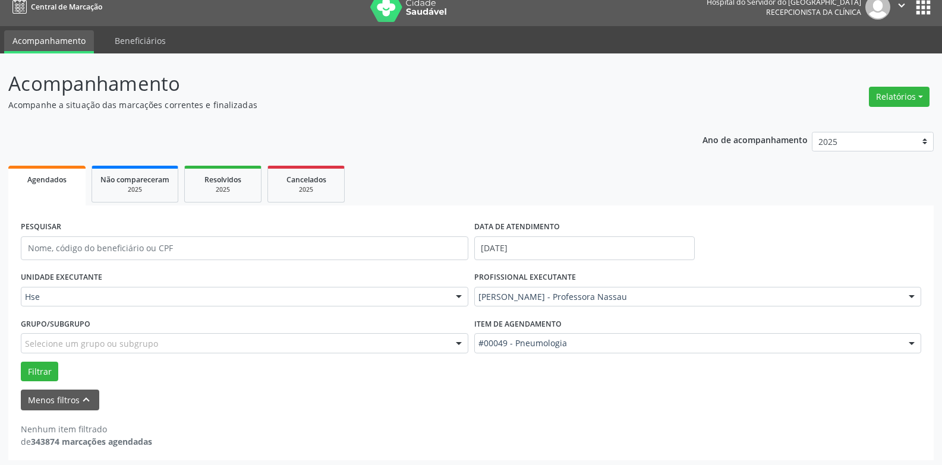
scroll to position [15, 0]
